Goal: Navigation & Orientation: Find specific page/section

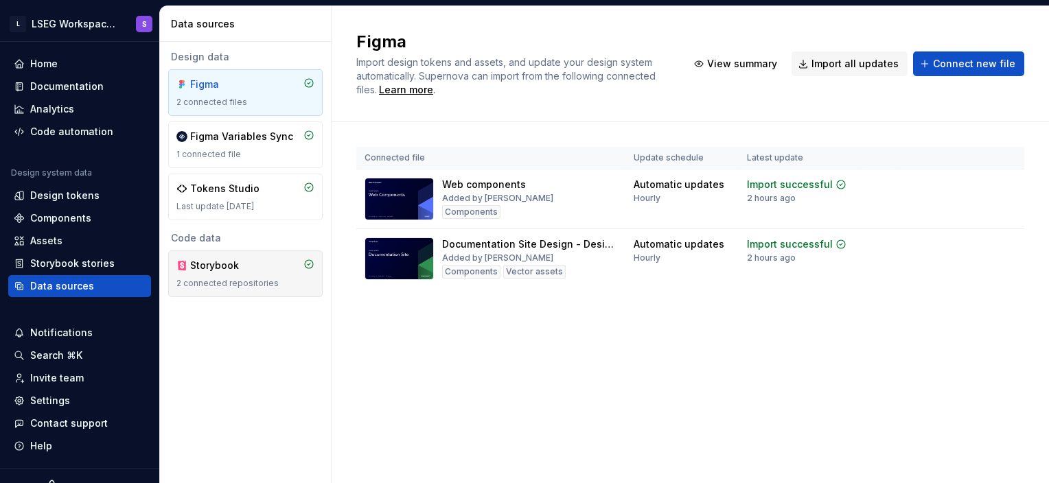
click at [214, 282] on div "2 connected repositories" at bounding box center [245, 283] width 138 height 11
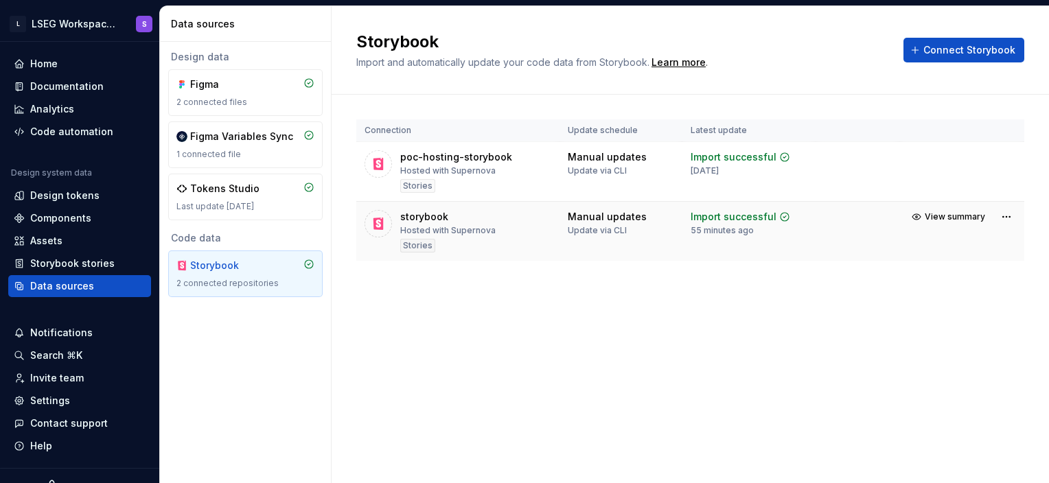
click at [396, 227] on div "storybook Hosted with Supernova Stories" at bounding box center [458, 231] width 187 height 43
click at [82, 262] on div "Storybook stories" at bounding box center [72, 264] width 84 height 14
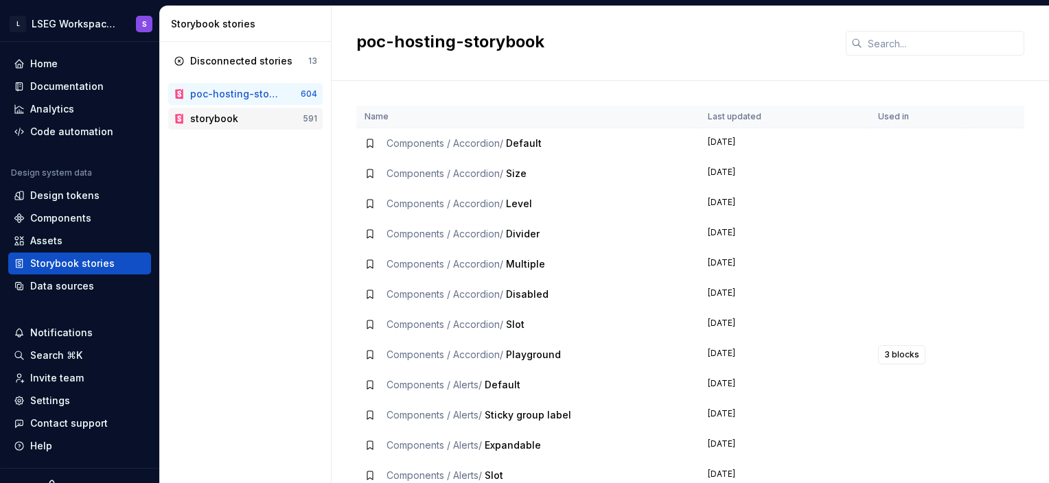
click at [214, 110] on div "storybook 591" at bounding box center [245, 119] width 154 height 22
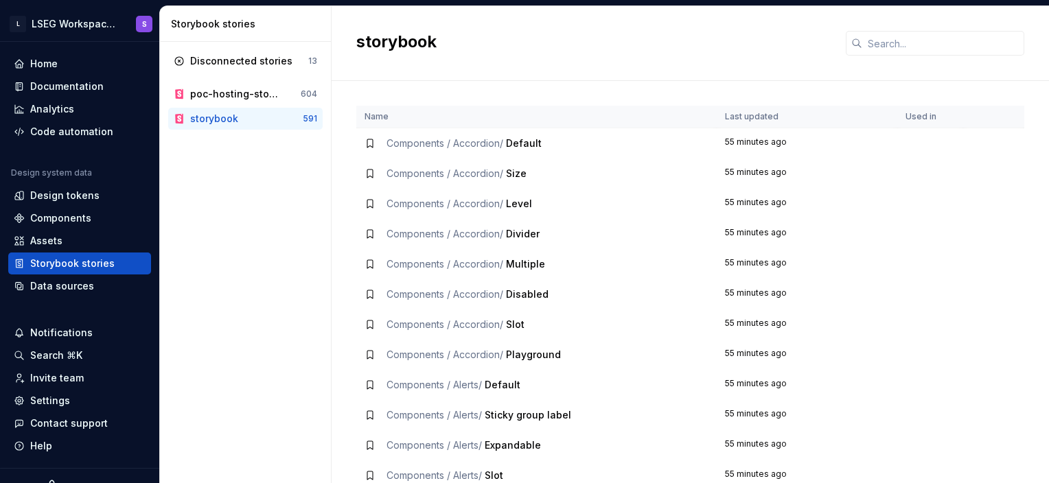
click at [527, 144] on span "Default" at bounding box center [524, 143] width 36 height 12
click at [643, 94] on div "Name Last updated Used in Components / Accordion / Default 58 minutes ago Compo…" at bounding box center [690, 282] width 668 height 402
click at [663, 85] on div "Name Last updated Used in Components / Accordion / Default 58 minutes ago Compo…" at bounding box center [690, 282] width 668 height 402
